Goal: Information Seeking & Learning: Learn about a topic

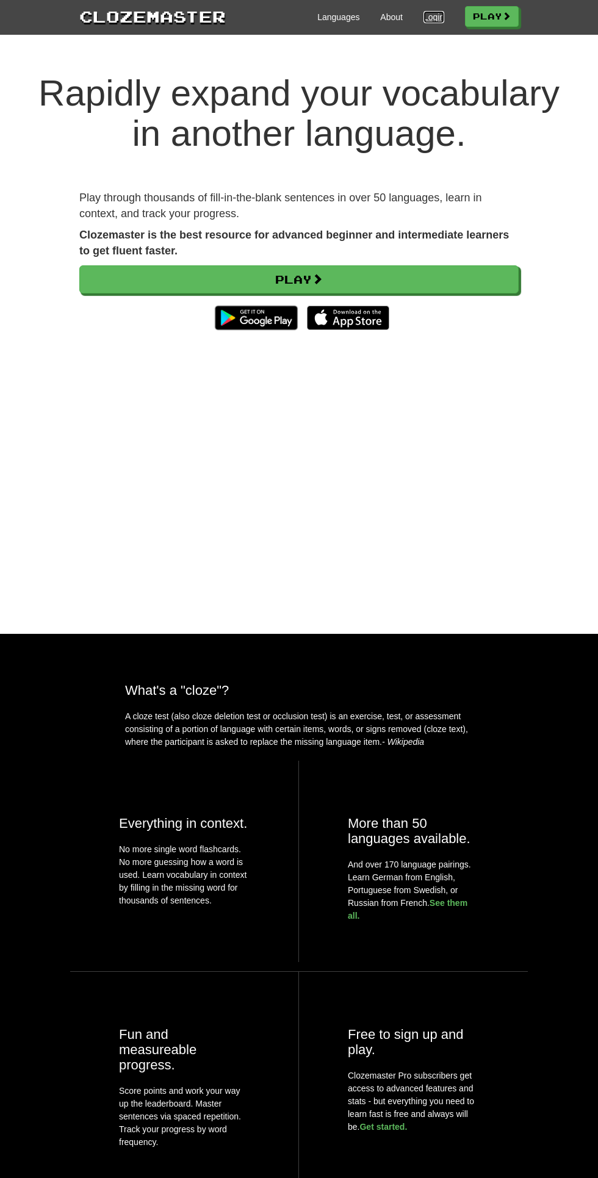
click at [433, 18] on link "Login" at bounding box center [434, 17] width 21 height 12
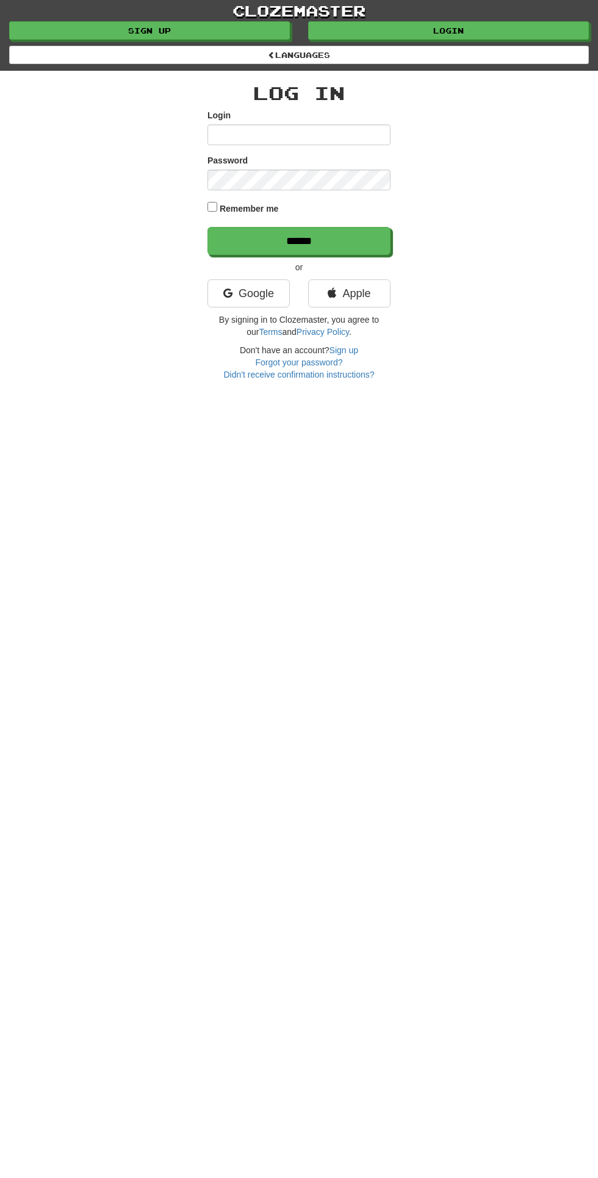
click at [440, 5] on link "clozemaster" at bounding box center [299, 10] width 598 height 21
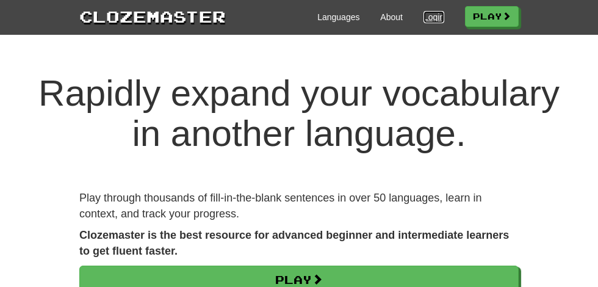
click at [424, 15] on link "Login" at bounding box center [434, 17] width 21 height 12
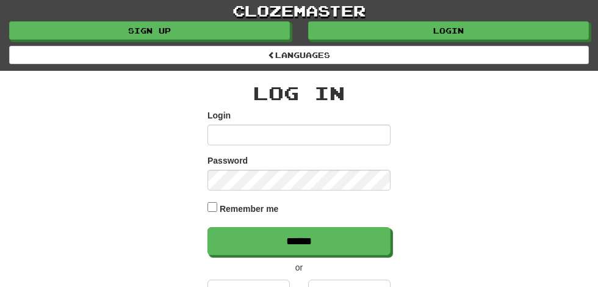
click at [226, 137] on input "Login" at bounding box center [298, 134] width 183 height 21
type input "**********"
click at [207, 227] on input "******" at bounding box center [298, 241] width 183 height 28
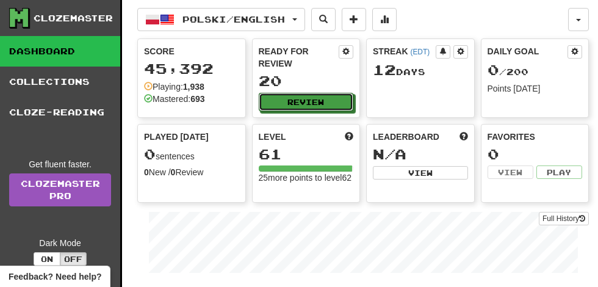
click at [310, 93] on button "Review" at bounding box center [306, 102] width 95 height 18
select select "**"
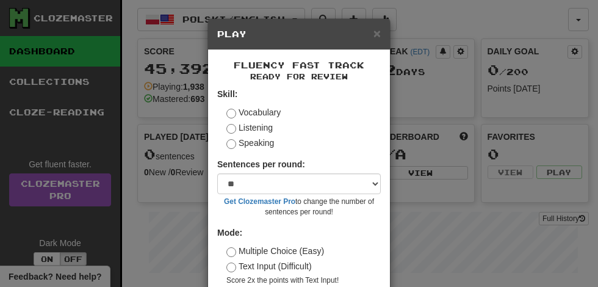
scroll to position [56, 0]
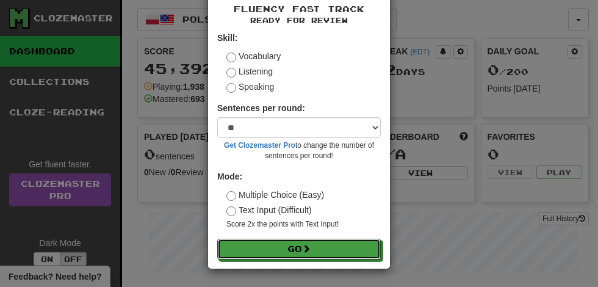
click at [299, 253] on button "Go" at bounding box center [299, 249] width 164 height 21
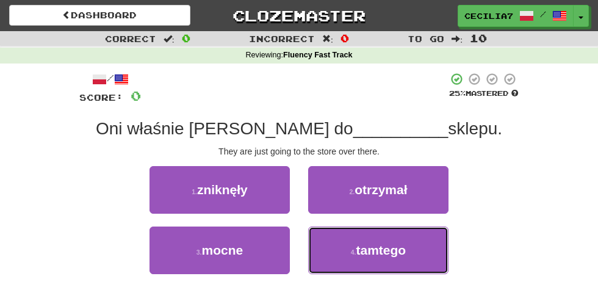
click at [391, 244] on span "tamtego" at bounding box center [381, 250] width 50 height 14
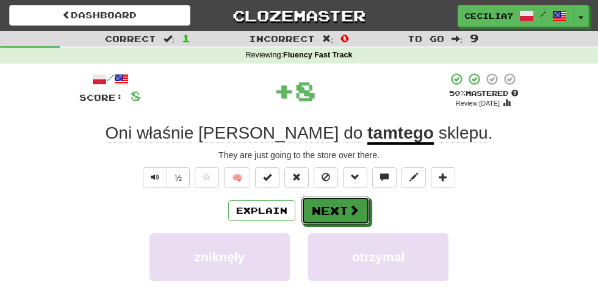
click at [344, 212] on button "Next" at bounding box center [335, 211] width 68 height 28
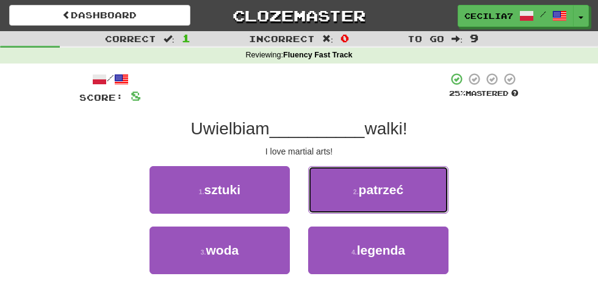
click at [402, 190] on span "patrzeć" at bounding box center [381, 189] width 45 height 14
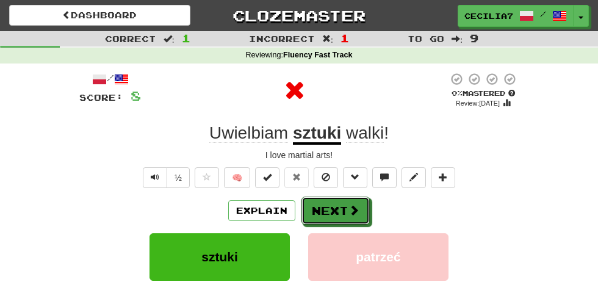
click at [341, 208] on button "Next" at bounding box center [335, 211] width 68 height 28
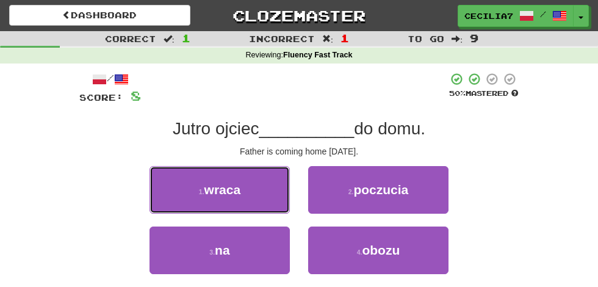
click at [251, 188] on button "1 . wraca" at bounding box center [220, 190] width 140 height 48
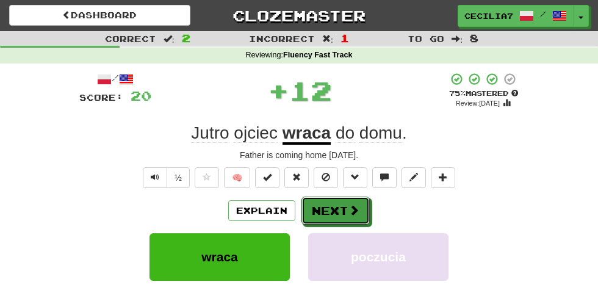
click at [352, 206] on span at bounding box center [353, 209] width 11 height 11
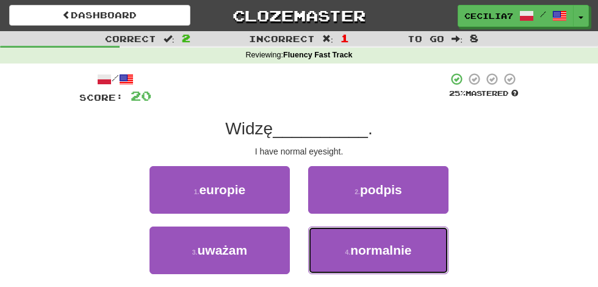
click at [393, 250] on span "normalnie" at bounding box center [380, 250] width 61 height 14
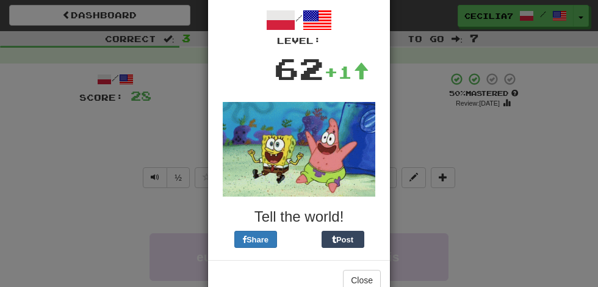
scroll to position [85, 0]
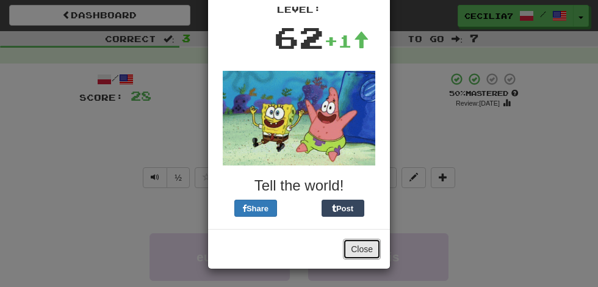
click at [369, 247] on button "Close" at bounding box center [362, 249] width 38 height 21
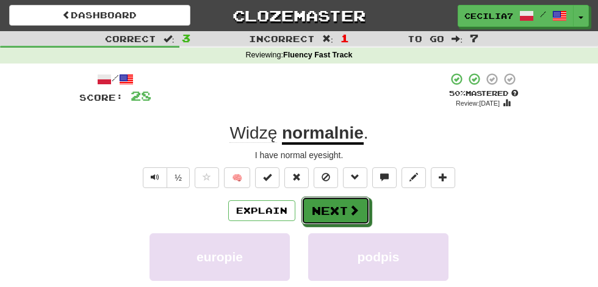
click at [343, 210] on button "Next" at bounding box center [335, 211] width 68 height 28
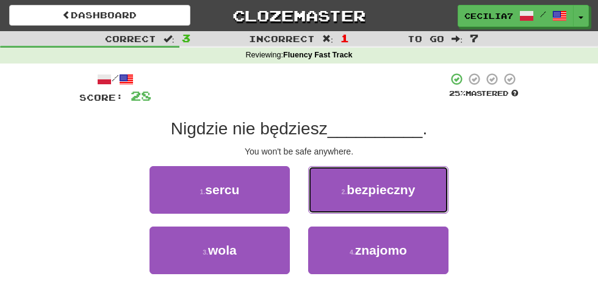
click at [403, 185] on span "bezpieczny" at bounding box center [381, 189] width 68 height 14
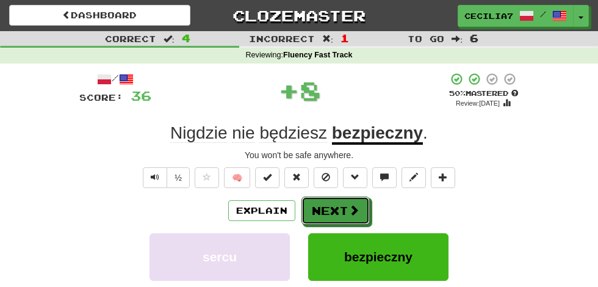
click at [352, 209] on span at bounding box center [353, 209] width 11 height 11
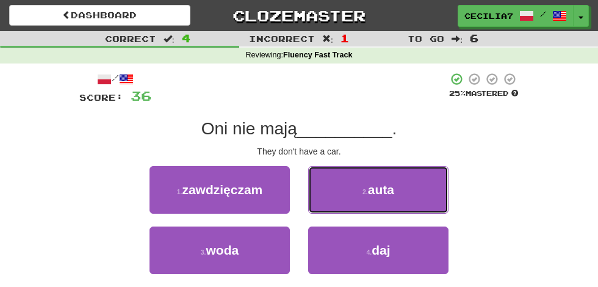
click at [405, 192] on button "2 . auta" at bounding box center [378, 190] width 140 height 48
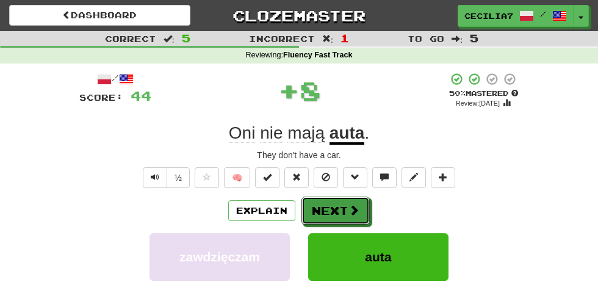
click at [338, 207] on button "Next" at bounding box center [335, 211] width 68 height 28
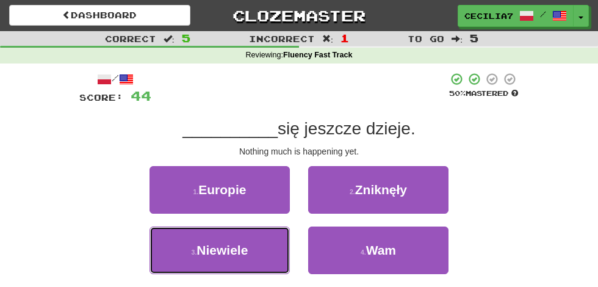
click at [251, 246] on button "3 . Niewiele" at bounding box center [220, 250] width 140 height 48
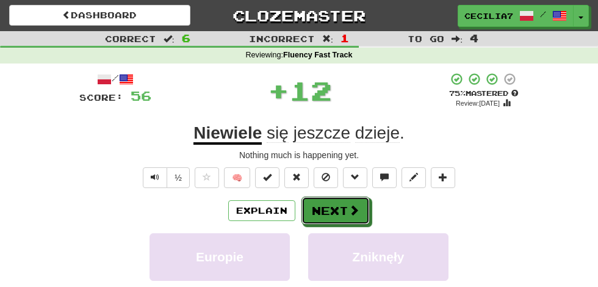
click at [355, 201] on button "Next" at bounding box center [335, 211] width 68 height 28
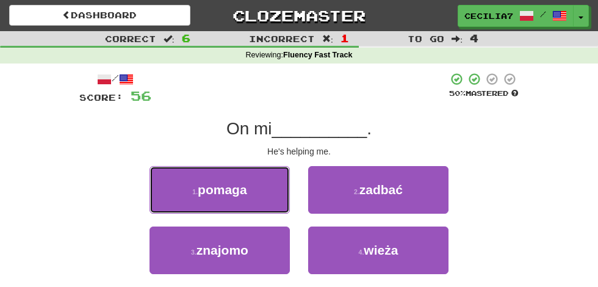
click at [267, 194] on button "1 . pomaga" at bounding box center [220, 190] width 140 height 48
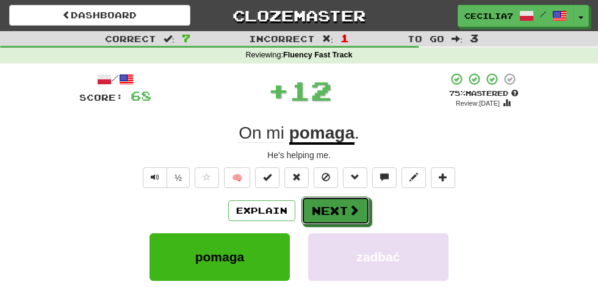
click at [348, 207] on span at bounding box center [353, 209] width 11 height 11
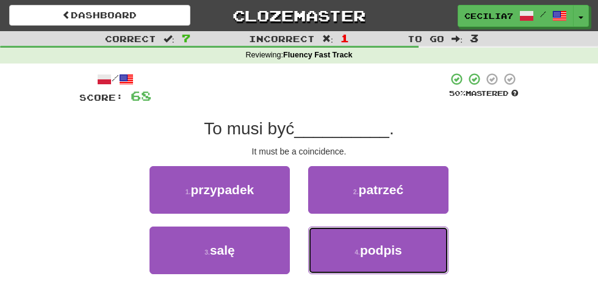
click at [400, 244] on span "podpis" at bounding box center [381, 250] width 42 height 14
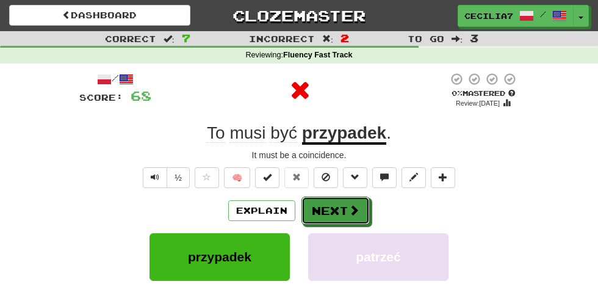
click at [349, 199] on button "Next" at bounding box center [335, 211] width 68 height 28
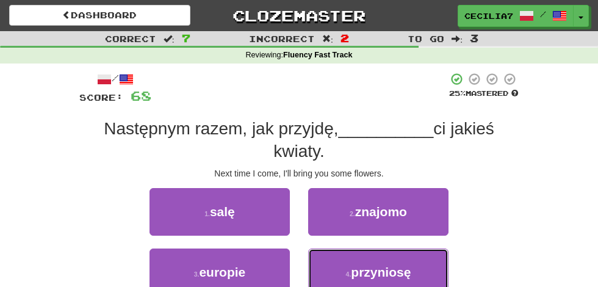
click at [401, 265] on span "przyniosę" at bounding box center [381, 272] width 60 height 14
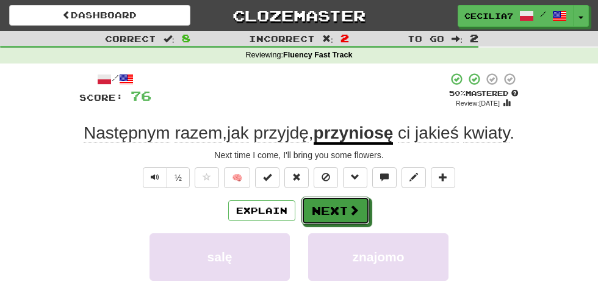
click at [349, 205] on span at bounding box center [353, 209] width 11 height 11
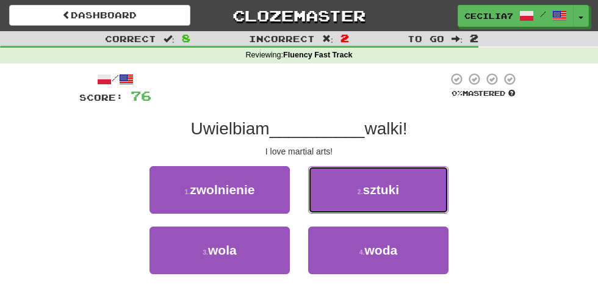
click at [400, 191] on button "2 . sztuki" at bounding box center [378, 190] width 140 height 48
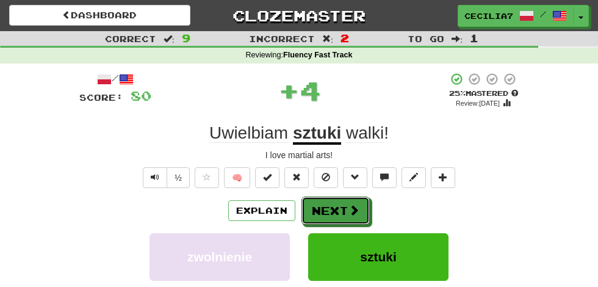
click at [352, 201] on button "Next" at bounding box center [335, 211] width 68 height 28
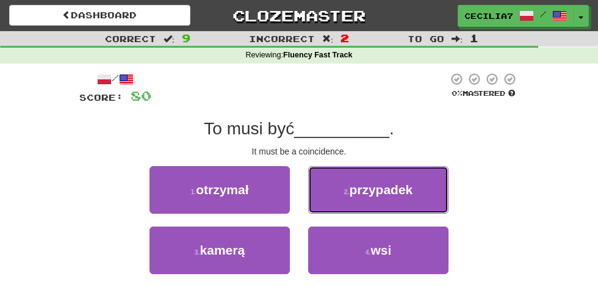
click at [400, 189] on span "przypadek" at bounding box center [380, 189] width 63 height 14
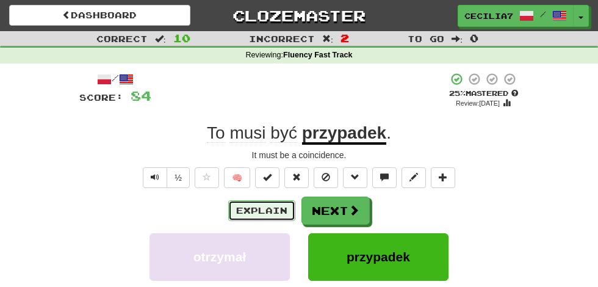
click at [274, 209] on button "Explain" at bounding box center [261, 210] width 67 height 21
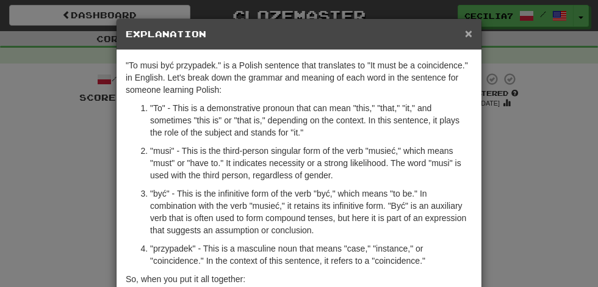
click at [469, 32] on span "×" at bounding box center [468, 33] width 7 height 14
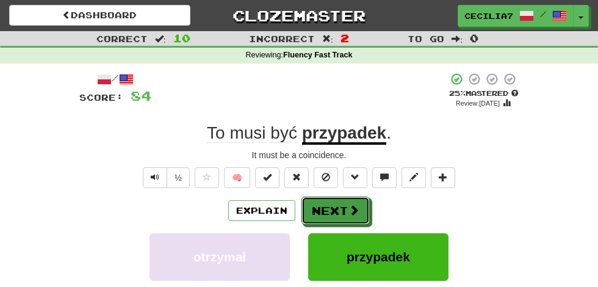
click at [342, 212] on button "Next" at bounding box center [335, 211] width 68 height 28
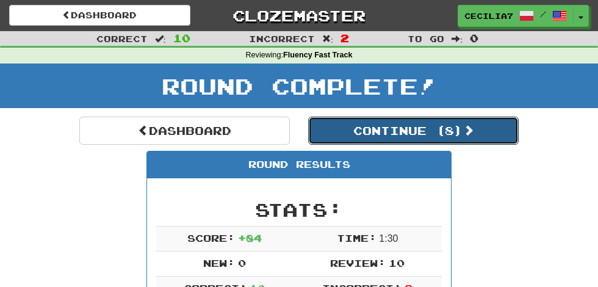
click at [454, 131] on button "Continue ( 8 )" at bounding box center [413, 131] width 211 height 28
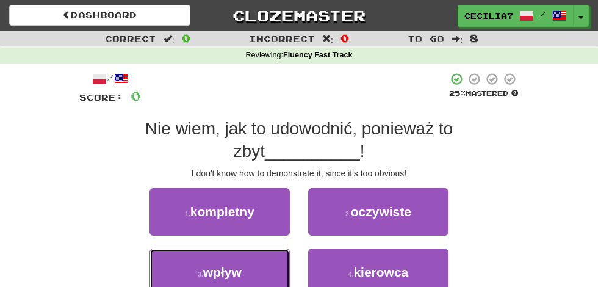
click at [236, 265] on span "wpływ" at bounding box center [222, 272] width 38 height 14
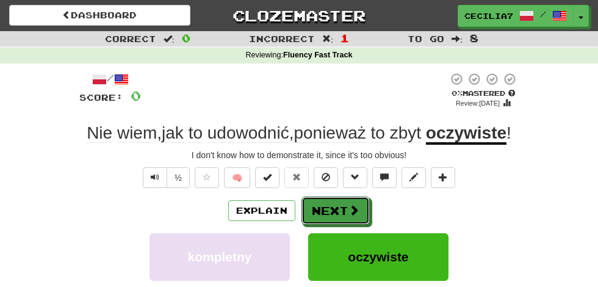
click at [353, 209] on span at bounding box center [353, 209] width 11 height 11
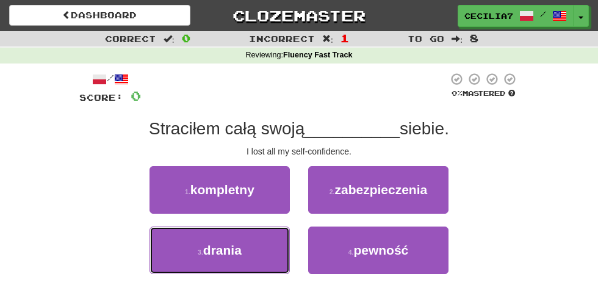
click at [264, 244] on button "3 . drania" at bounding box center [220, 250] width 140 height 48
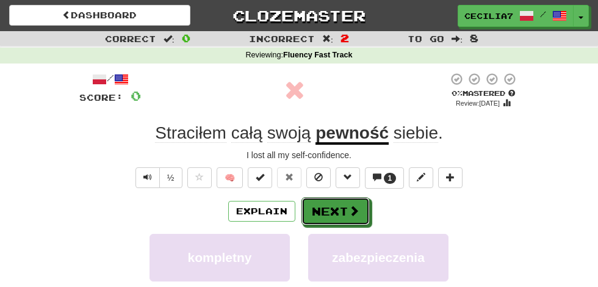
click at [342, 206] on button "Next" at bounding box center [335, 211] width 68 height 28
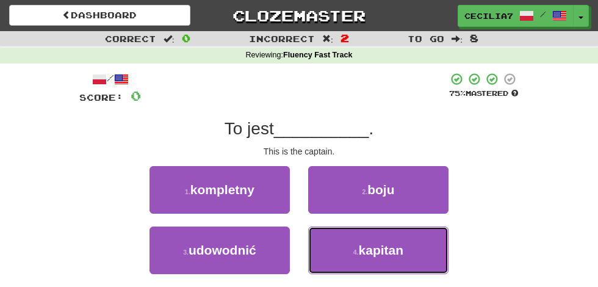
click at [395, 248] on span "kapitan" at bounding box center [381, 250] width 45 height 14
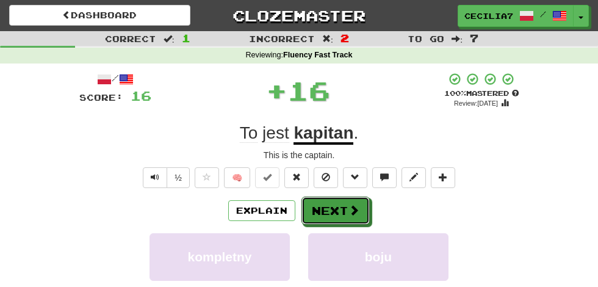
click at [353, 200] on button "Next" at bounding box center [335, 211] width 68 height 28
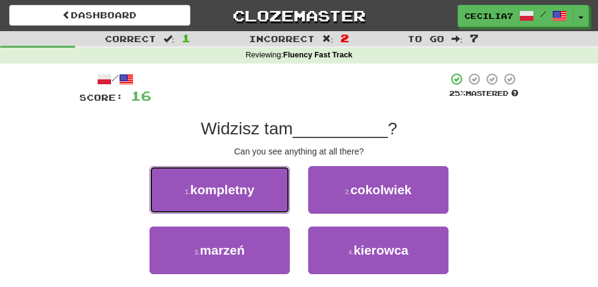
click at [252, 188] on span "kompletny" at bounding box center [222, 189] width 64 height 14
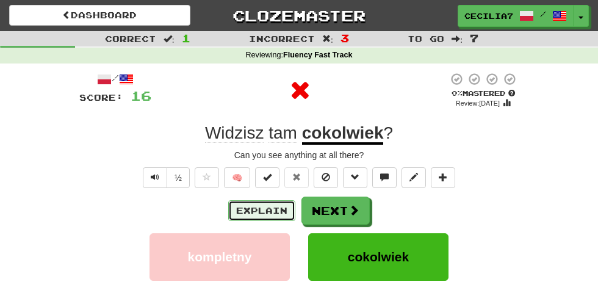
click at [277, 209] on button "Explain" at bounding box center [261, 210] width 67 height 21
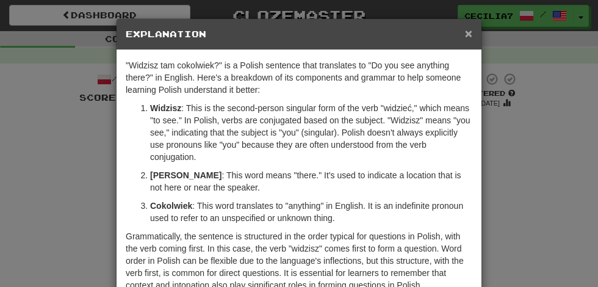
click at [471, 36] on span "×" at bounding box center [468, 33] width 7 height 14
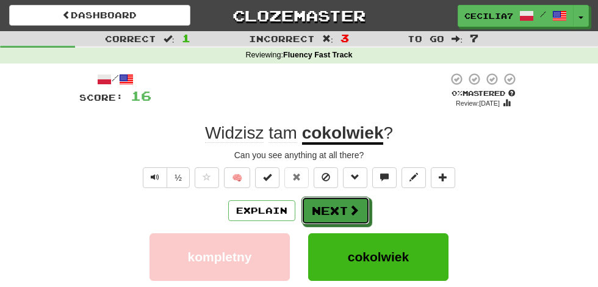
click at [348, 206] on span at bounding box center [353, 209] width 11 height 11
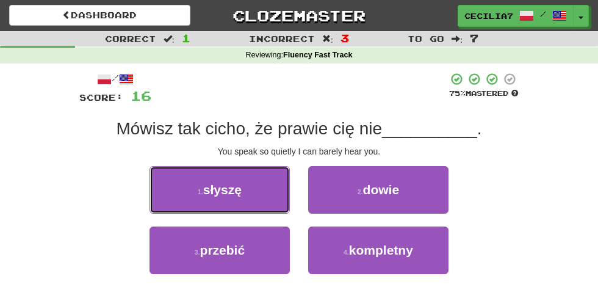
click at [268, 189] on button "1 . słyszę" at bounding box center [220, 190] width 140 height 48
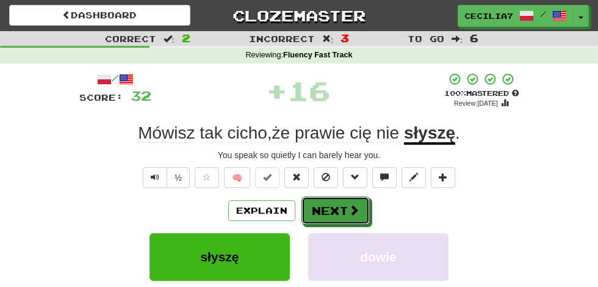
click at [345, 197] on button "Next" at bounding box center [335, 211] width 68 height 28
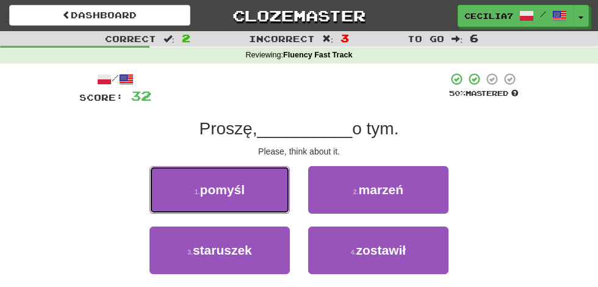
click at [254, 198] on button "1 . pomyśl" at bounding box center [220, 190] width 140 height 48
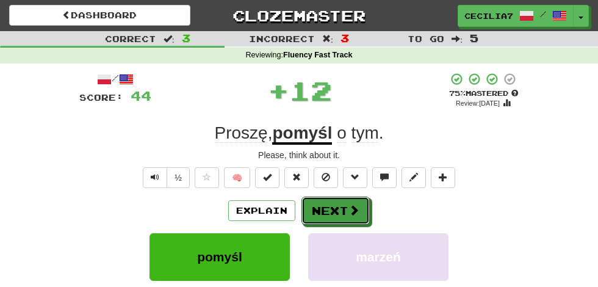
click at [348, 208] on span at bounding box center [353, 209] width 11 height 11
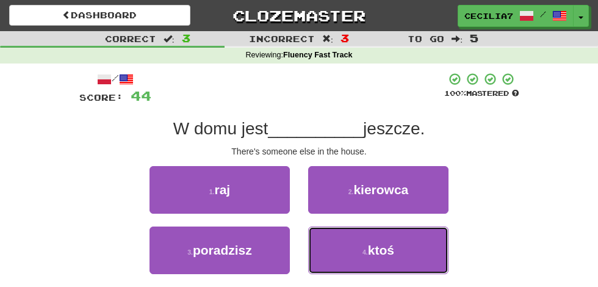
click at [385, 262] on button "4 . ktoś" at bounding box center [378, 250] width 140 height 48
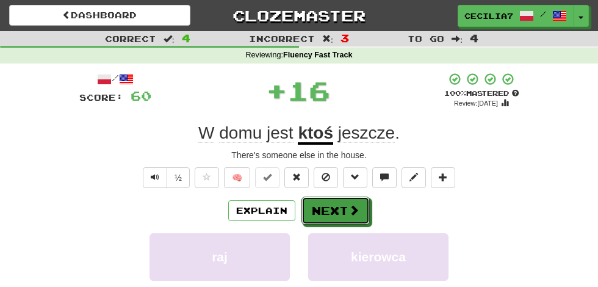
click at [357, 204] on span at bounding box center [353, 209] width 11 height 11
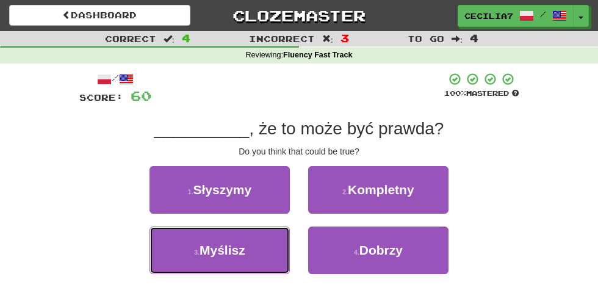
click at [259, 255] on button "3 . Myślisz" at bounding box center [220, 250] width 140 height 48
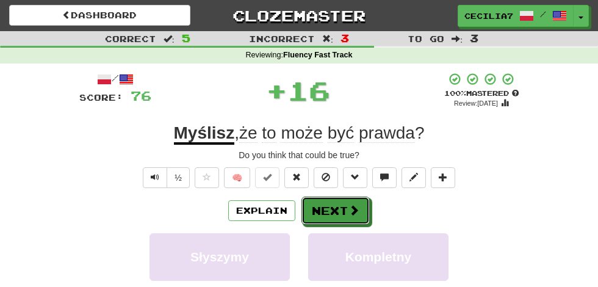
click at [363, 204] on button "Next" at bounding box center [335, 211] width 68 height 28
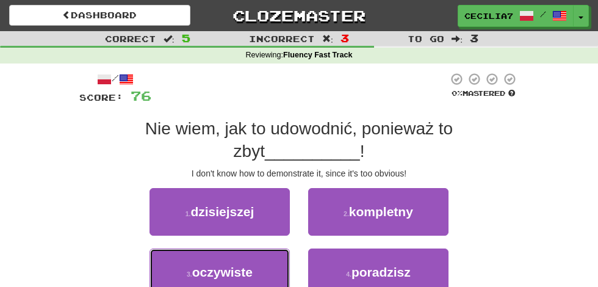
click at [259, 248] on button "3 . oczywiste" at bounding box center [220, 272] width 140 height 48
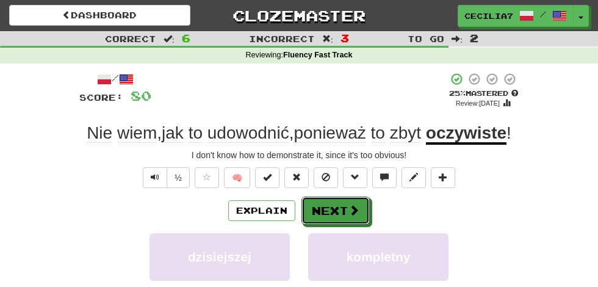
click at [352, 201] on button "Next" at bounding box center [335, 211] width 68 height 28
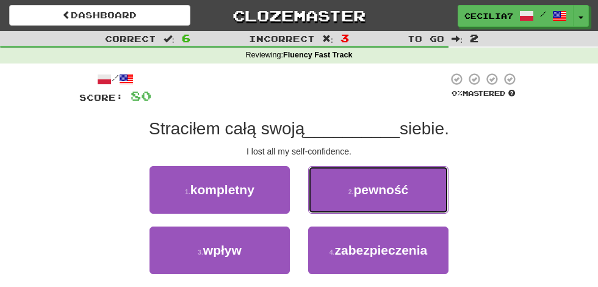
click at [396, 183] on span "pewność" at bounding box center [380, 189] width 55 height 14
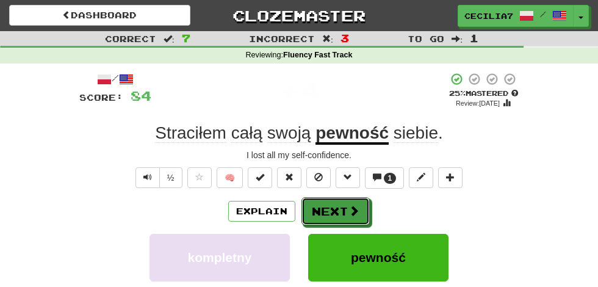
click at [349, 197] on button "Next" at bounding box center [335, 211] width 68 height 28
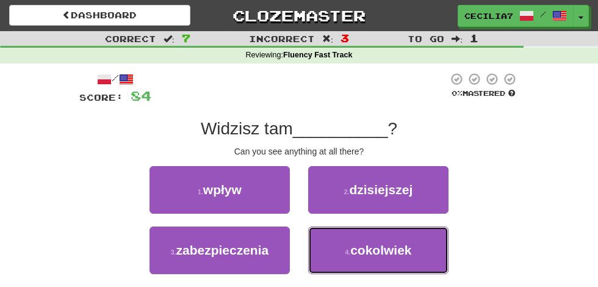
click at [411, 245] on button "4 . cokolwiek" at bounding box center [378, 250] width 140 height 48
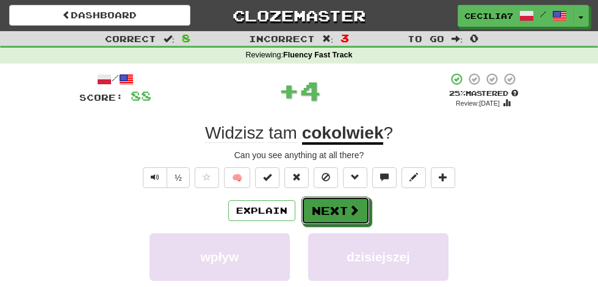
click at [346, 205] on button "Next" at bounding box center [335, 211] width 68 height 28
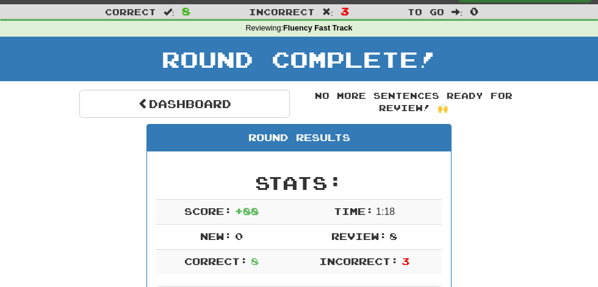
scroll to position [0, 0]
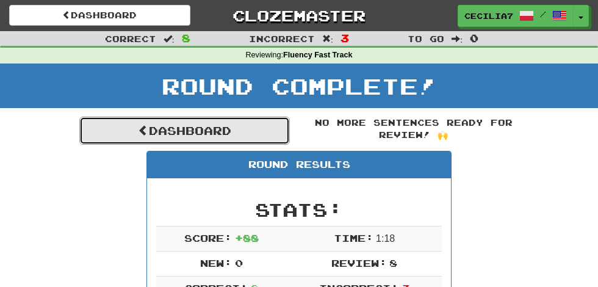
click at [268, 136] on link "Dashboard" at bounding box center [184, 131] width 211 height 28
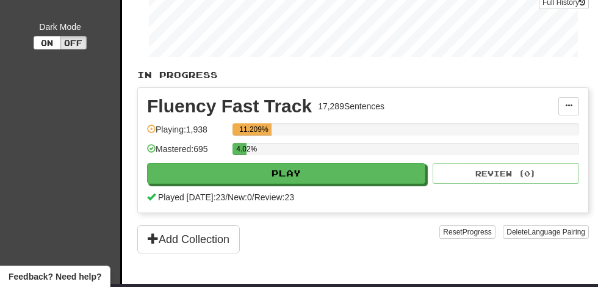
scroll to position [217, 0]
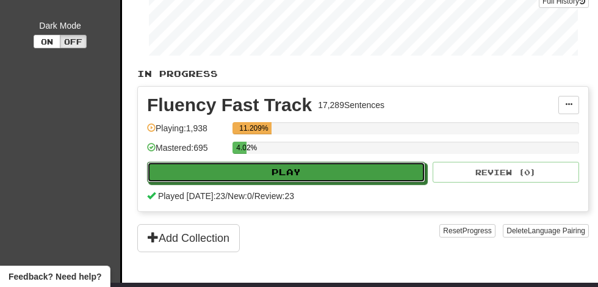
click at [306, 168] on button "Play" at bounding box center [286, 172] width 278 height 21
select select "**"
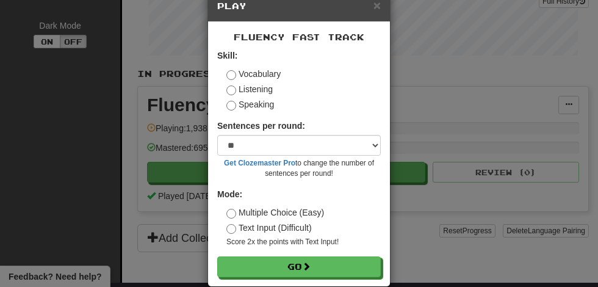
scroll to position [46, 0]
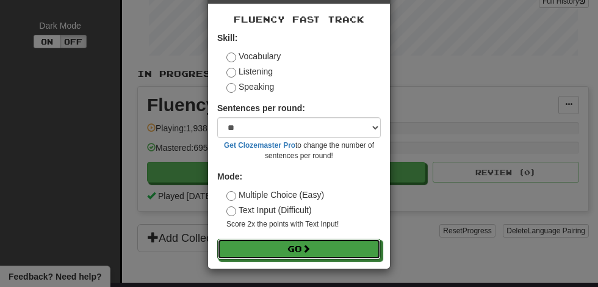
click at [310, 245] on span at bounding box center [306, 248] width 9 height 9
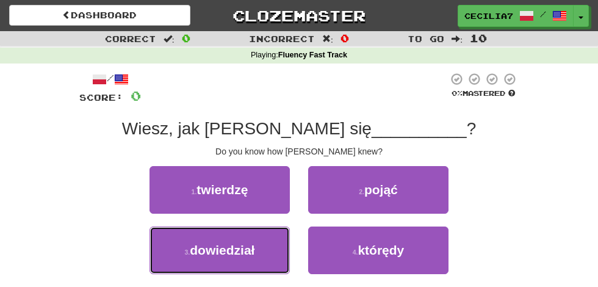
click at [251, 247] on span "dowiedział" at bounding box center [222, 250] width 65 height 14
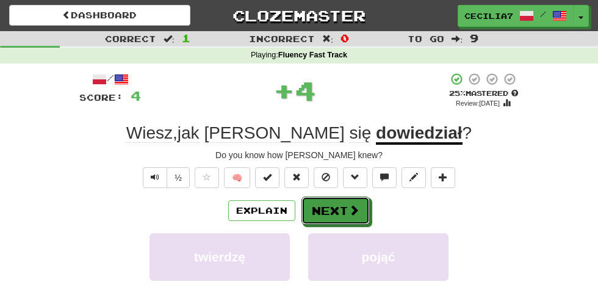
click at [353, 209] on span at bounding box center [353, 209] width 11 height 11
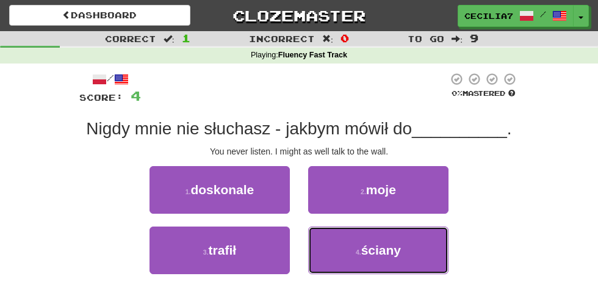
click at [394, 245] on span "ściany" at bounding box center [381, 250] width 40 height 14
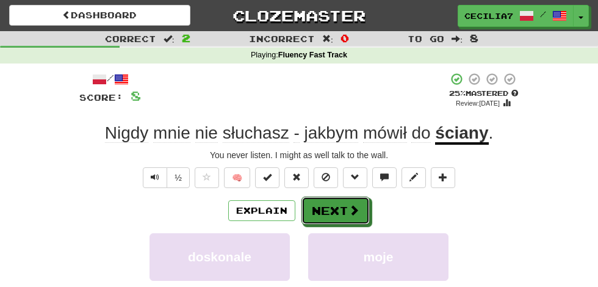
click at [348, 208] on span at bounding box center [353, 209] width 11 height 11
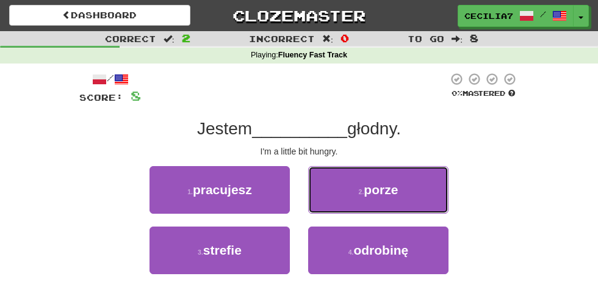
click at [393, 191] on span "porze" at bounding box center [381, 189] width 34 height 14
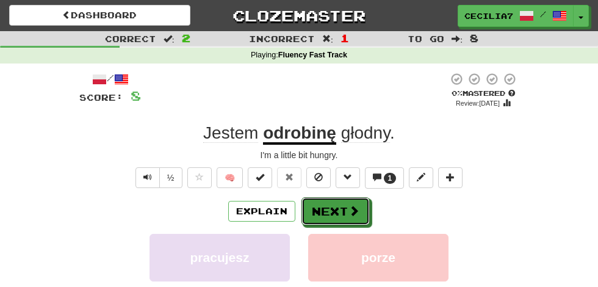
click at [341, 211] on button "Next" at bounding box center [335, 211] width 68 height 28
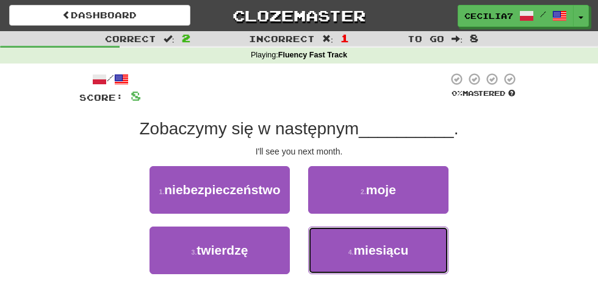
click at [394, 245] on span "miesiącu" at bounding box center [380, 250] width 55 height 14
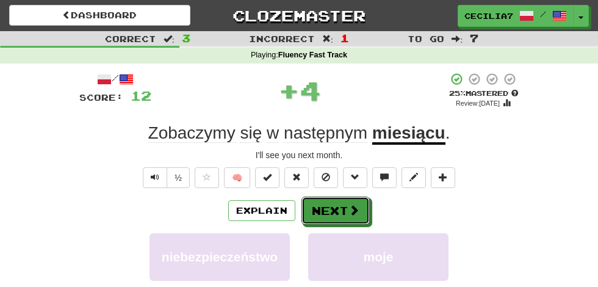
click at [345, 206] on button "Next" at bounding box center [335, 211] width 68 height 28
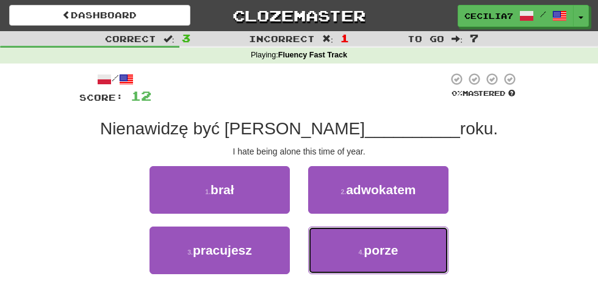
click at [394, 240] on button "4 . [GEOGRAPHIC_DATA]" at bounding box center [378, 250] width 140 height 48
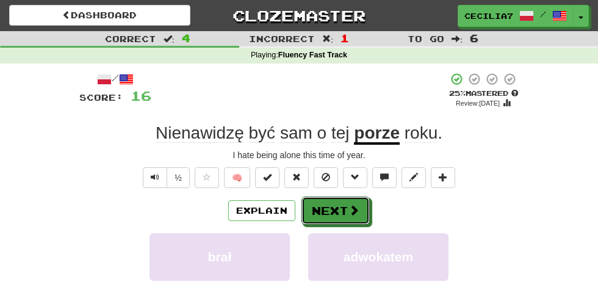
click at [357, 201] on button "Next" at bounding box center [335, 211] width 68 height 28
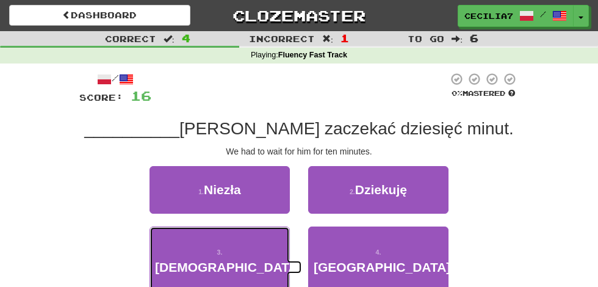
click at [247, 260] on span "[DEMOGRAPHIC_DATA]" at bounding box center [228, 267] width 147 height 14
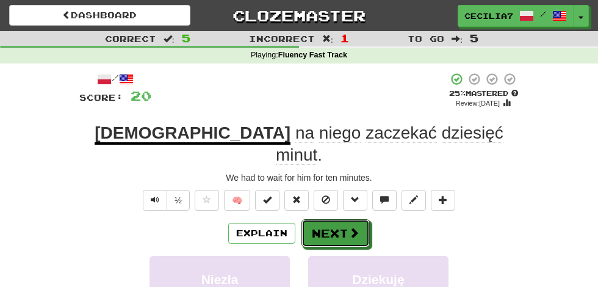
click at [353, 219] on button "Next" at bounding box center [335, 233] width 68 height 28
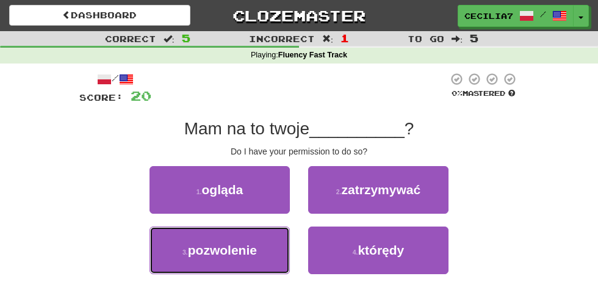
click at [264, 240] on button "3 . pozwolenie" at bounding box center [220, 250] width 140 height 48
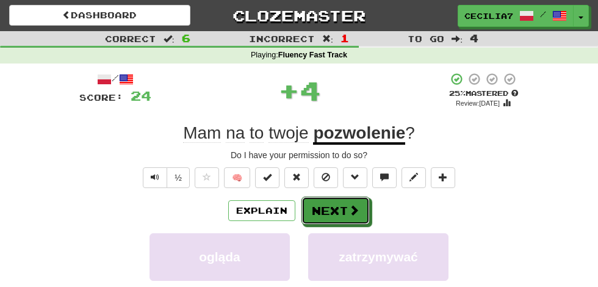
click at [353, 201] on button "Next" at bounding box center [335, 211] width 68 height 28
